Goal: Task Accomplishment & Management: Manage account settings

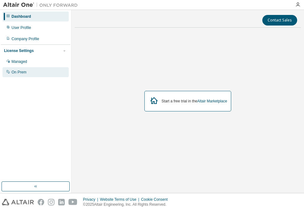
click at [15, 72] on div "On Prem" at bounding box center [19, 72] width 15 height 5
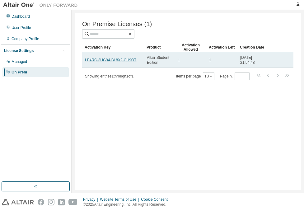
click at [128, 59] on link "LE4RC-3HG94-BL8X2-CH9OT" at bounding box center [110, 60] width 51 height 4
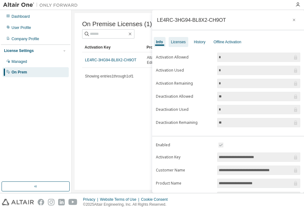
click at [177, 41] on div "Licenses" at bounding box center [178, 42] width 15 height 5
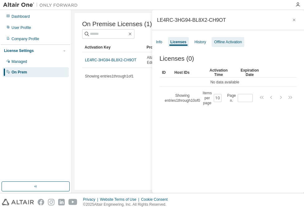
click at [222, 39] on div "Offline Activation" at bounding box center [228, 42] width 33 height 10
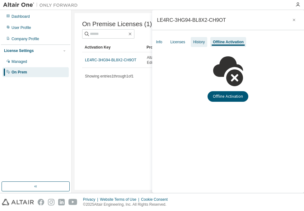
click at [198, 41] on div "History" at bounding box center [199, 42] width 12 height 5
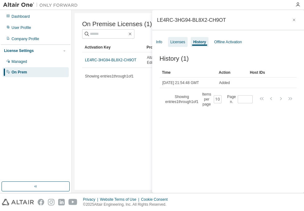
click at [179, 41] on div "Licenses" at bounding box center [177, 42] width 15 height 5
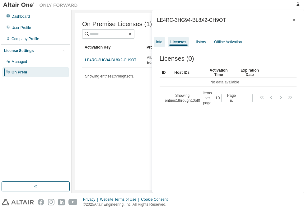
click at [162, 43] on div "Info" at bounding box center [159, 42] width 6 height 5
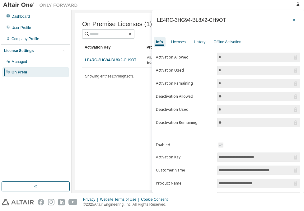
click at [292, 18] on icon "button" at bounding box center [294, 19] width 4 height 5
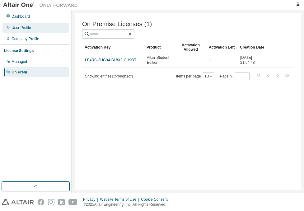
click at [20, 26] on div "User Profile" at bounding box center [22, 27] width 20 height 5
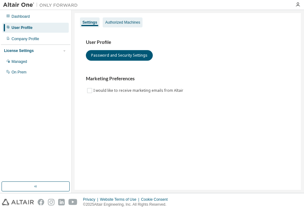
click at [119, 24] on div "Authorized Machines" at bounding box center [122, 22] width 35 height 5
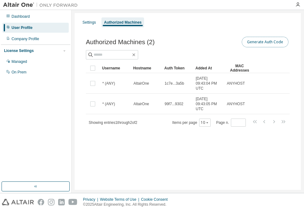
click at [264, 43] on button "Generate Auth Code" at bounding box center [265, 42] width 47 height 11
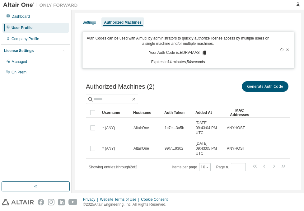
click at [286, 50] on icon at bounding box center [288, 50] width 4 height 4
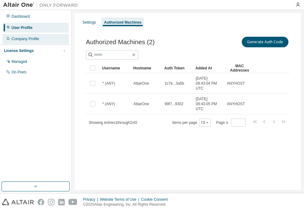
click at [28, 37] on div "Company Profile" at bounding box center [26, 38] width 28 height 5
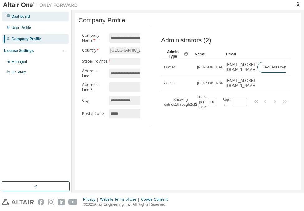
click at [26, 20] on div "Dashboard" at bounding box center [35, 17] width 66 height 10
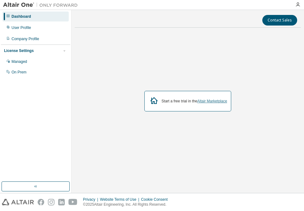
click at [216, 102] on link "Altair Marketplace" at bounding box center [212, 101] width 30 height 4
